Goal: Navigation & Orientation: Find specific page/section

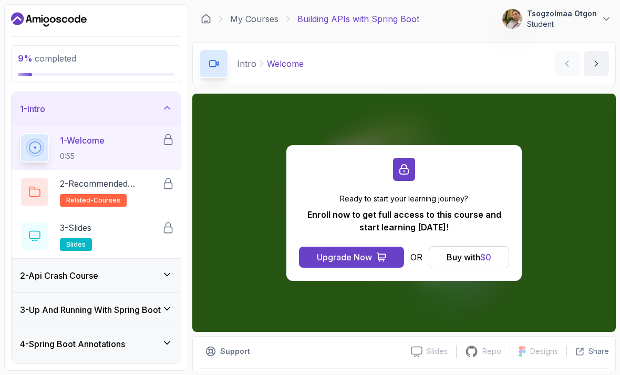
click at [585, 15] on p "Tsogzolmaa Otgon" at bounding box center [562, 13] width 70 height 11
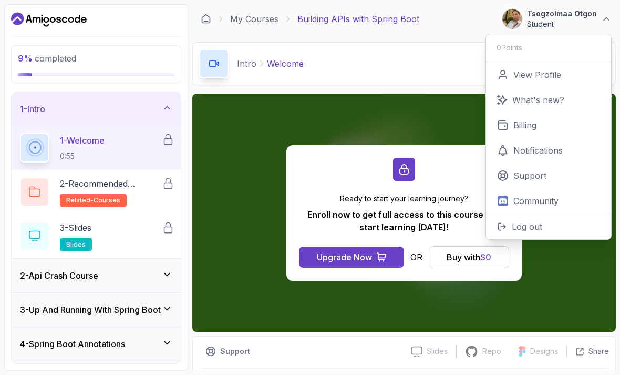
click at [541, 231] on p "Log out" at bounding box center [527, 226] width 30 height 13
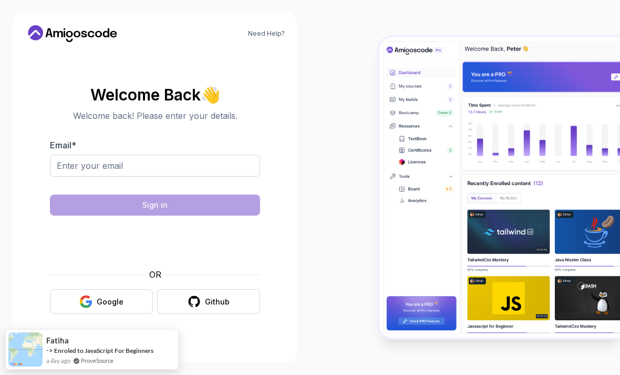
click at [115, 307] on div "Google" at bounding box center [110, 301] width 27 height 11
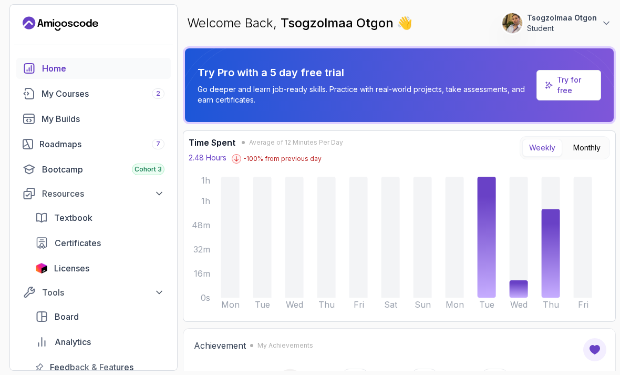
click at [563, 17] on p "Tsogzolmaa Otgon" at bounding box center [562, 18] width 70 height 11
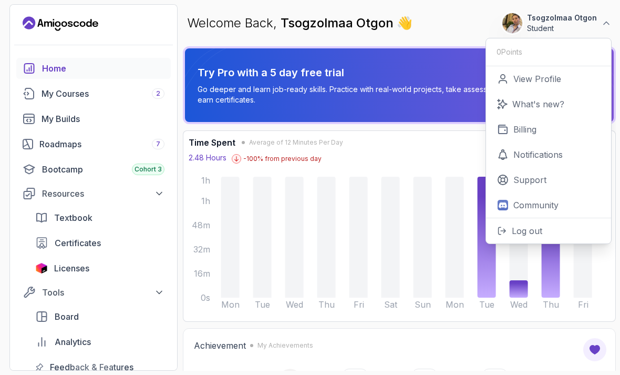
click at [124, 97] on div "My Courses 2" at bounding box center [102, 93] width 123 height 13
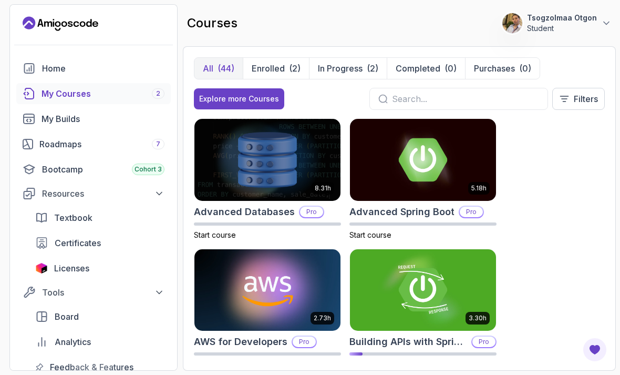
click at [274, 71] on p "Enrolled" at bounding box center [268, 68] width 33 height 13
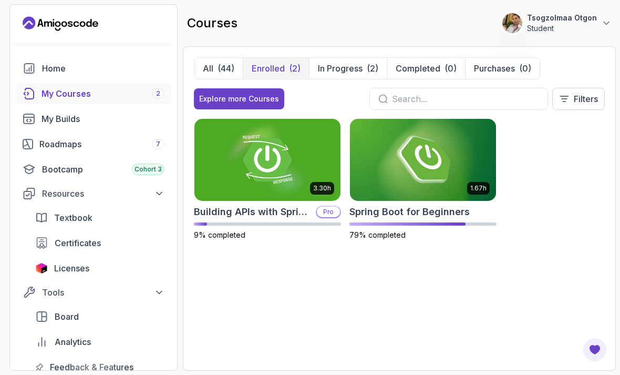
click at [219, 156] on img at bounding box center [267, 160] width 146 height 82
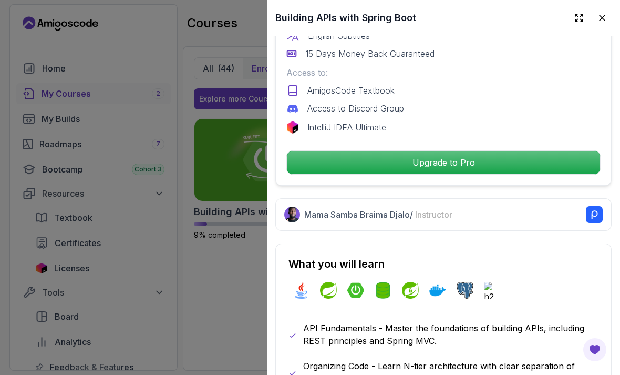
scroll to position [384, 0]
